Goal: Task Accomplishment & Management: Manage account settings

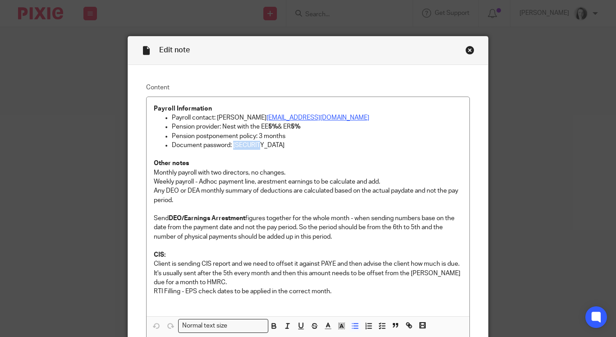
click at [471, 49] on div "Close this dialog window" at bounding box center [469, 50] width 9 height 9
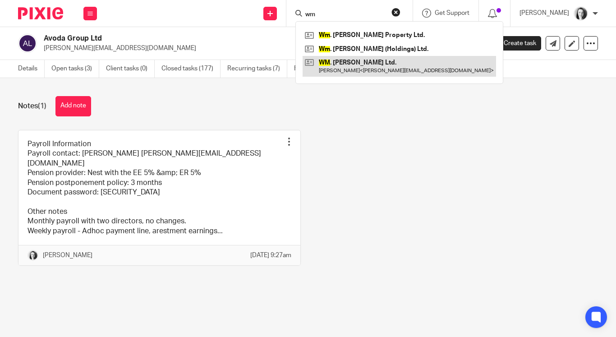
type input "wm"
click at [350, 61] on link at bounding box center [399, 66] width 193 height 21
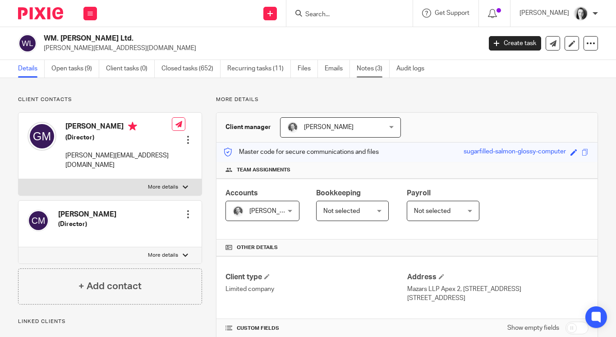
click at [359, 73] on link "Notes (3)" at bounding box center [373, 69] width 33 height 18
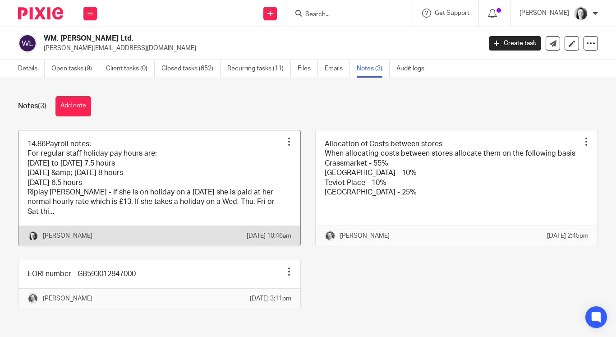
click at [264, 166] on link at bounding box center [159, 188] width 282 height 116
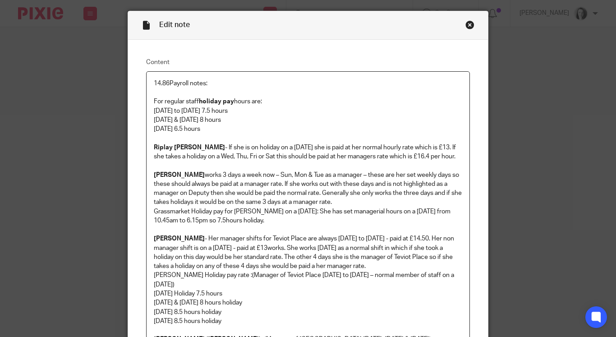
scroll to position [23, 0]
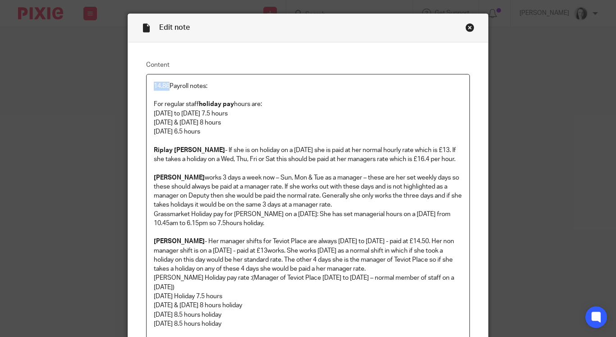
drag, startPoint x: 169, startPoint y: 86, endPoint x: 152, endPoint y: 86, distance: 17.1
click at [152, 86] on div "14.86Payroll notes: For regular staff holiday pay hours are: [DATE] to [DATE] 7…" at bounding box center [308, 297] width 323 height 447
click at [280, 118] on p "Monday to Thursday 7.5 hours" at bounding box center [308, 113] width 308 height 9
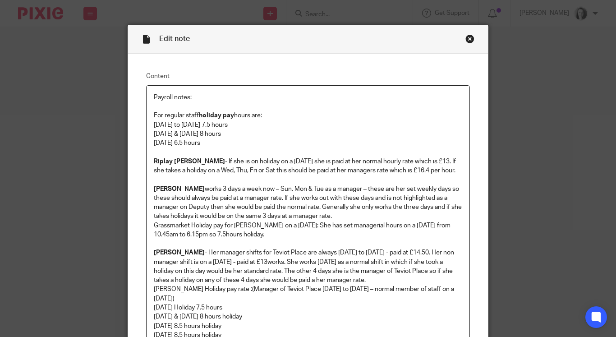
scroll to position [0, 0]
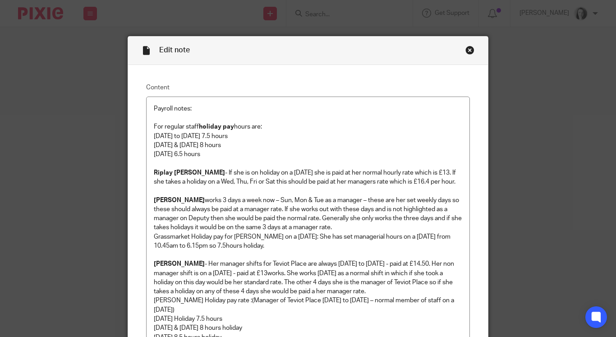
click at [470, 51] on div "Close this dialog window" at bounding box center [469, 50] width 9 height 9
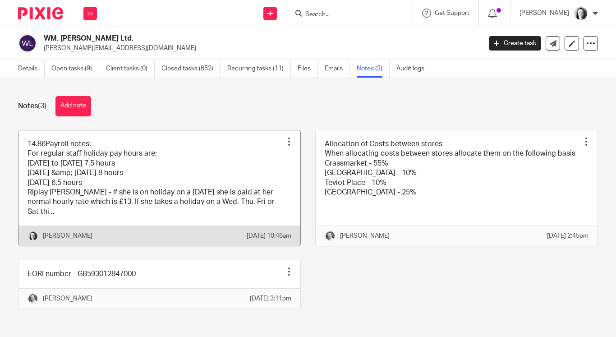
click at [221, 158] on link at bounding box center [159, 188] width 282 height 116
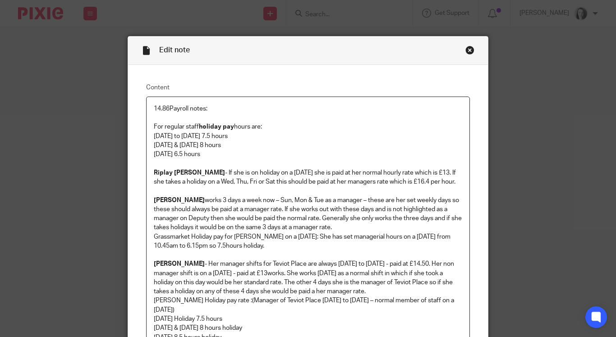
scroll to position [334, 0]
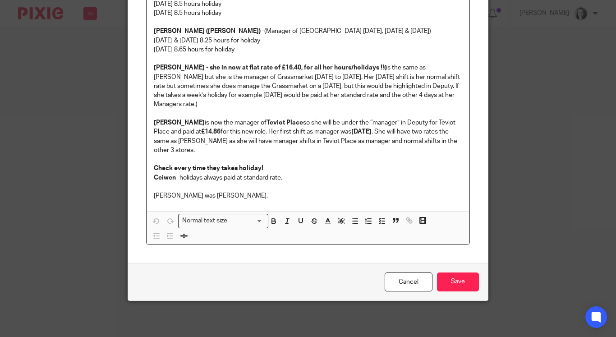
click at [261, 197] on p "Abigail Williams was Abigail Stewart." at bounding box center [308, 195] width 308 height 9
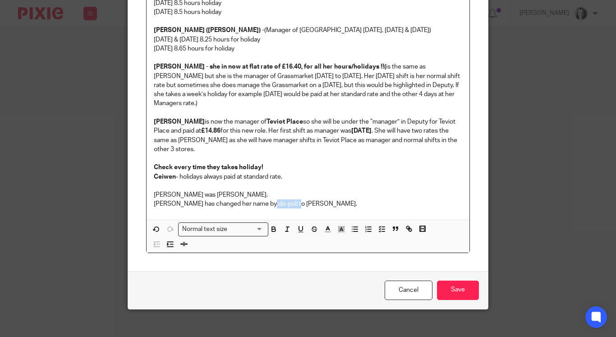
drag, startPoint x: 298, startPoint y: 205, endPoint x: 270, endPoint y: 204, distance: 27.5
click at [270, 204] on p "Rachel McArthur has changed her name by de-poll to Rachel Rose Cryans." at bounding box center [308, 203] width 308 height 9
drag, startPoint x: 335, startPoint y: 205, endPoint x: 275, endPoint y: 202, distance: 59.1
click at [275, 202] on p "Rachel McArthur has changed her name to Rachel Rose Cryans." at bounding box center [308, 203] width 308 height 9
click at [276, 229] on icon "button" at bounding box center [274, 229] width 8 height 8
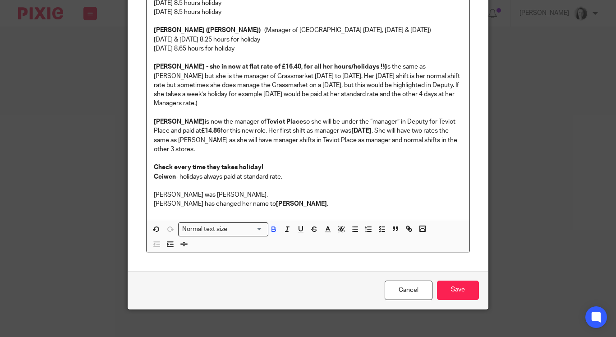
click at [323, 186] on p at bounding box center [308, 185] width 308 height 9
drag, startPoint x: 201, startPoint y: 206, endPoint x: 150, endPoint y: 204, distance: 51.5
click at [273, 229] on icon "button" at bounding box center [274, 229] width 8 height 8
click at [453, 292] on input "Save" at bounding box center [458, 289] width 42 height 19
